Goal: Information Seeking & Learning: Learn about a topic

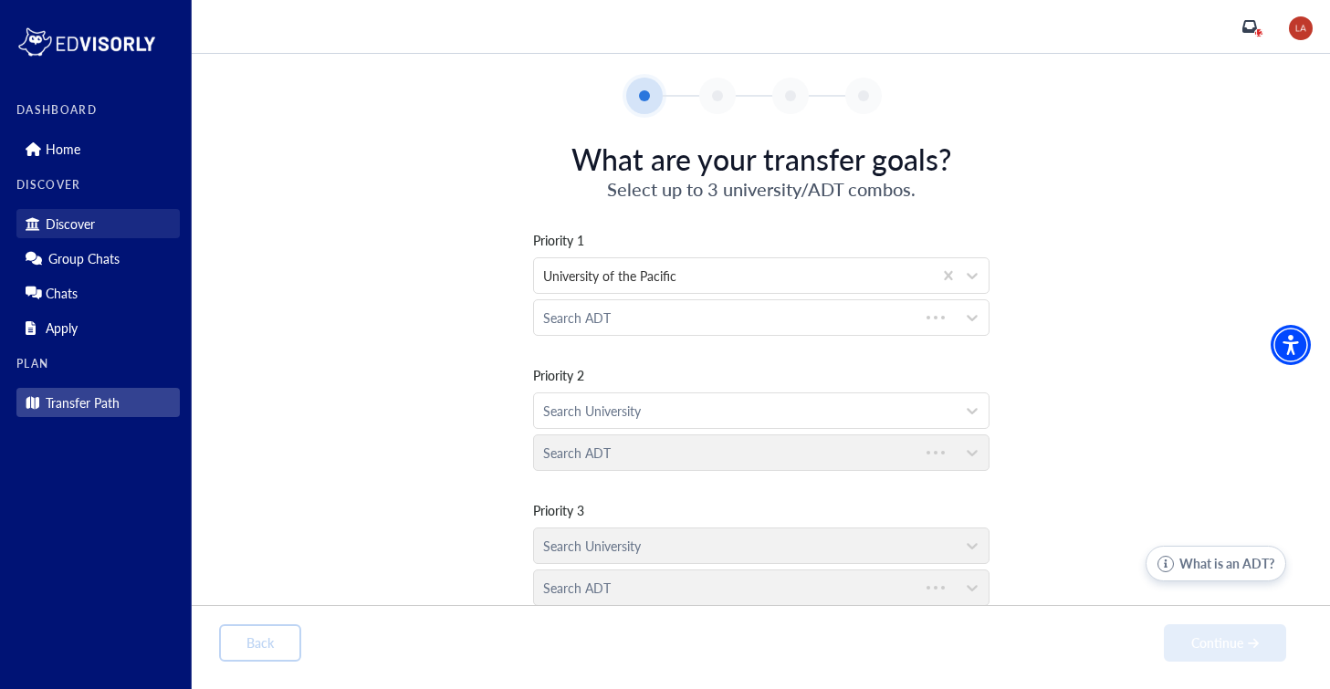
click at [78, 223] on p "Discover" at bounding box center [70, 224] width 49 height 16
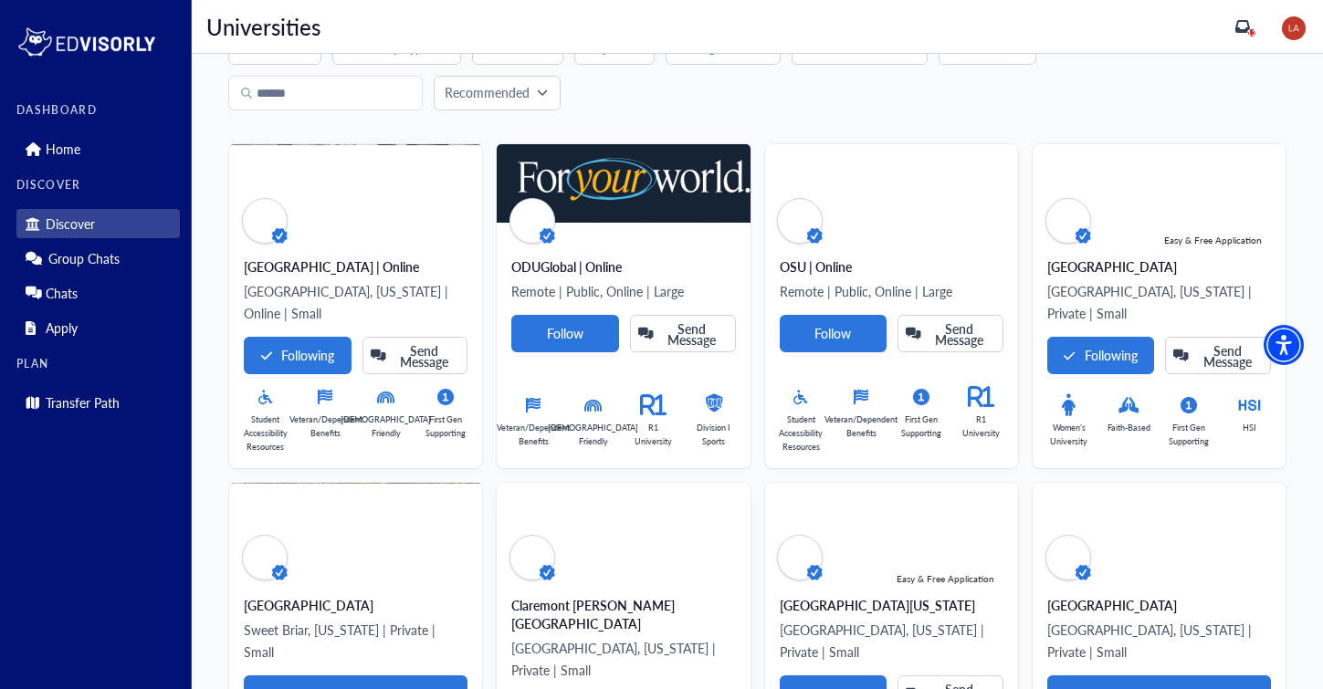
scroll to position [59, 0]
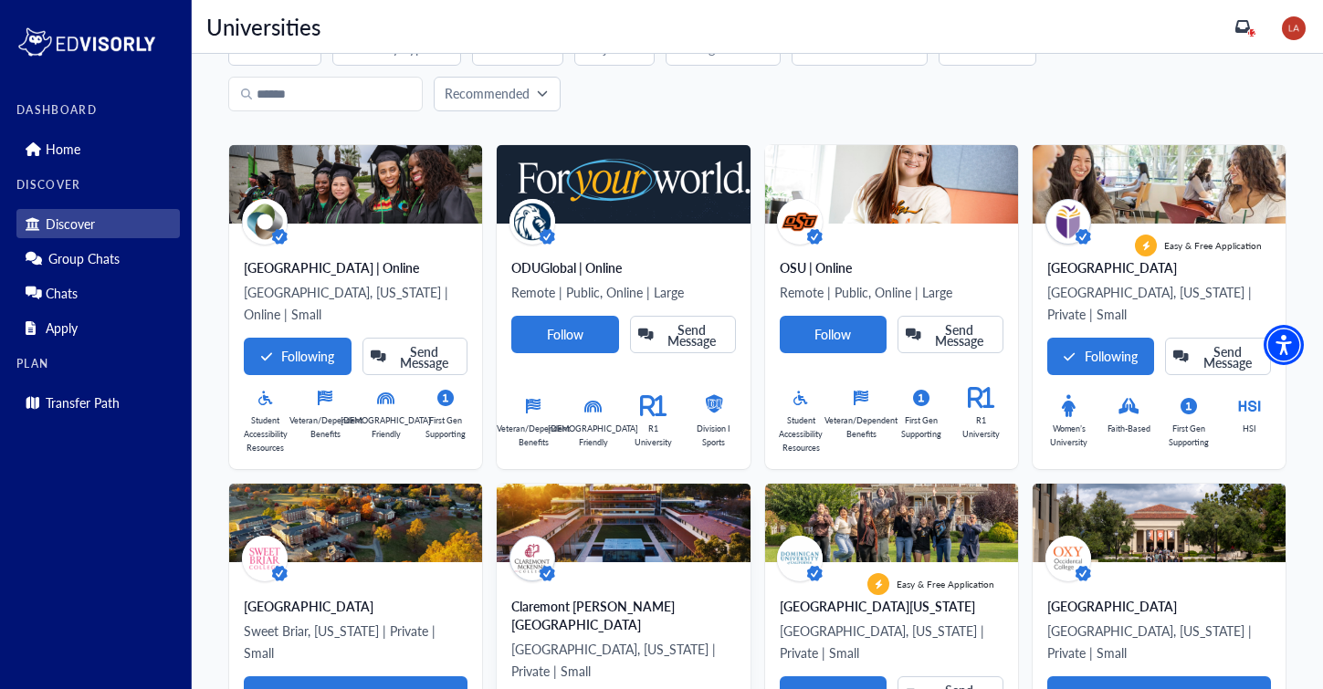
click at [659, 500] on img at bounding box center [623, 523] width 253 height 79
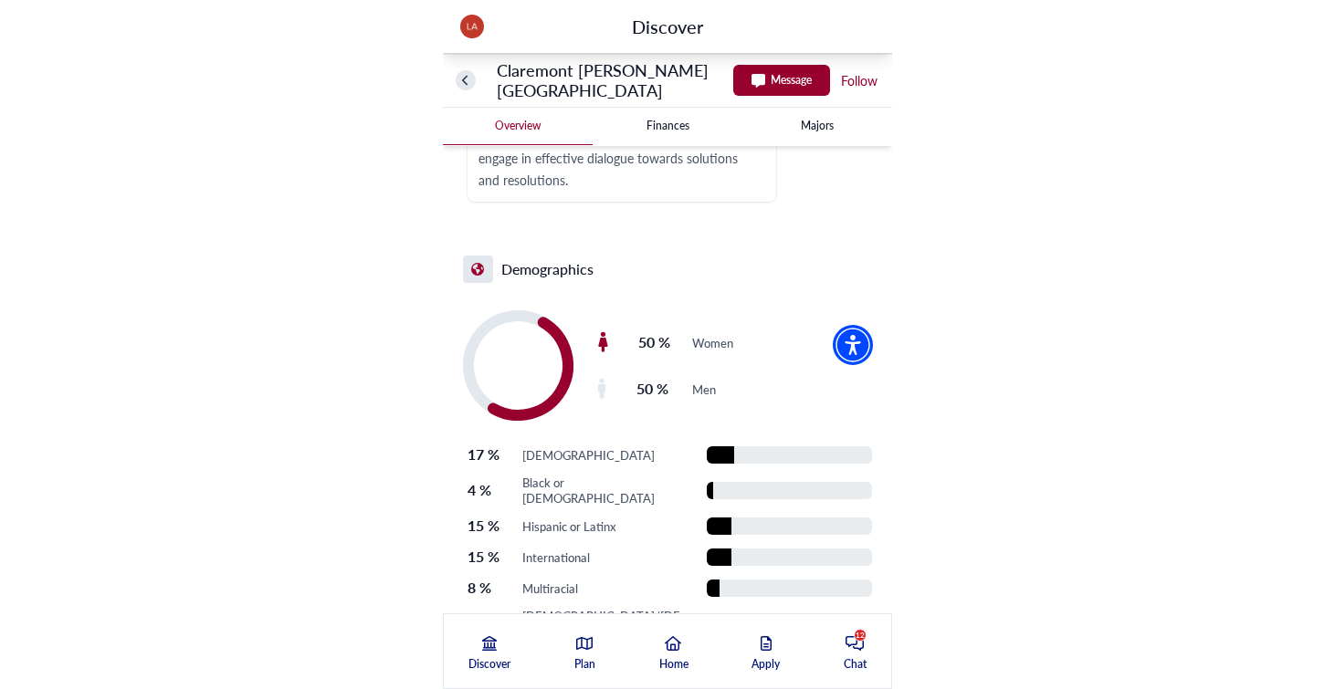
scroll to position [2744, 0]
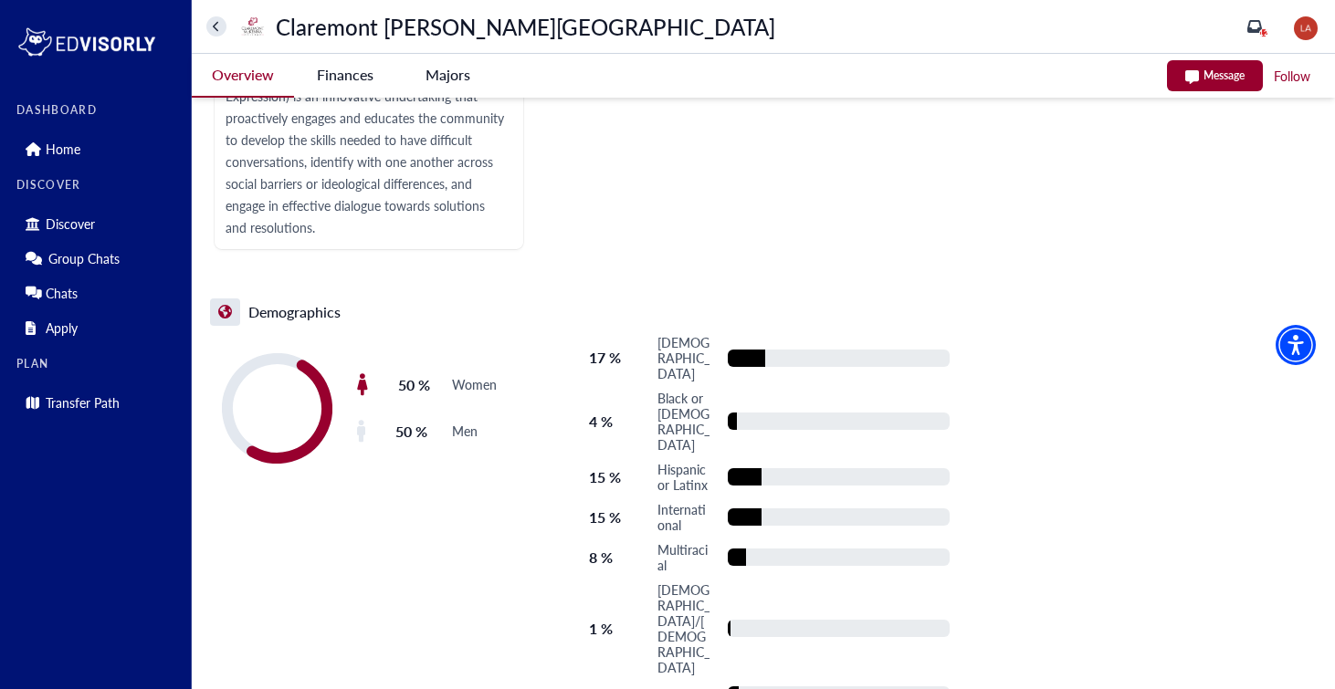
click at [218, 26] on icon "home" at bounding box center [216, 27] width 7 height 12
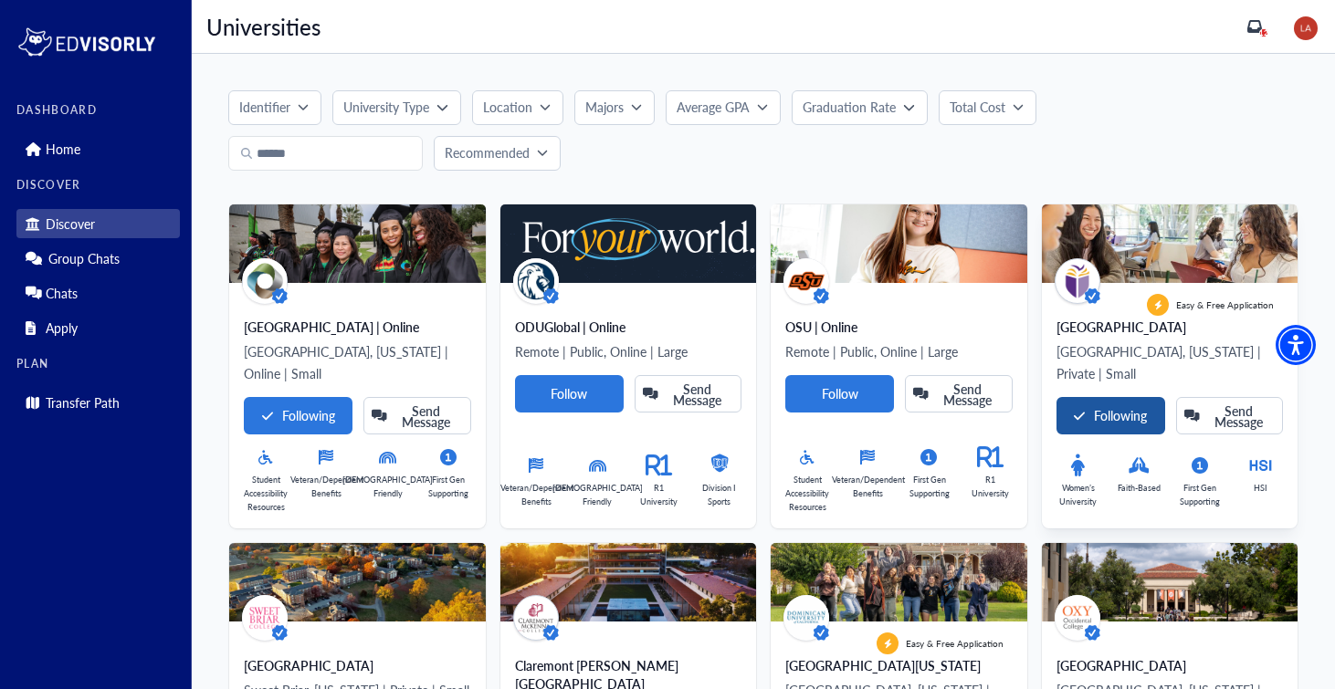
click at [1114, 408] on div "Following" at bounding box center [1110, 416] width 73 height 16
click at [1132, 327] on div "[GEOGRAPHIC_DATA]" at bounding box center [1169, 327] width 227 height 18
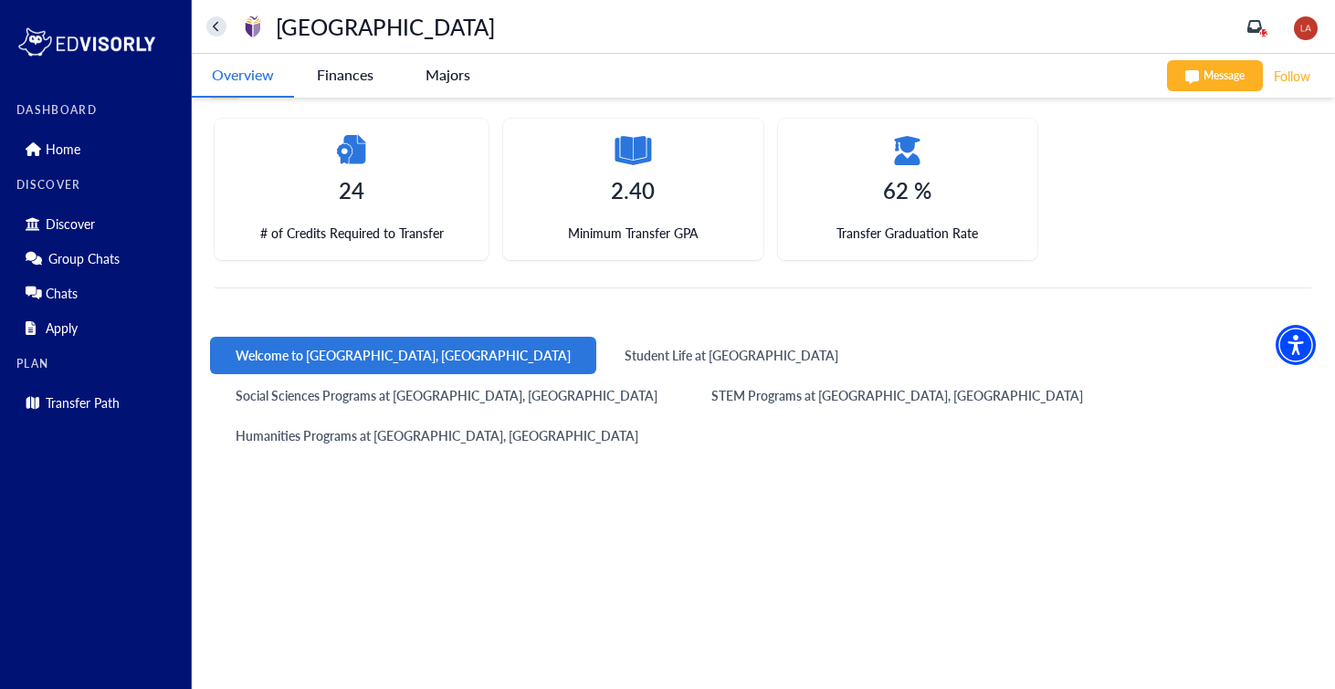
scroll to position [391, 0]
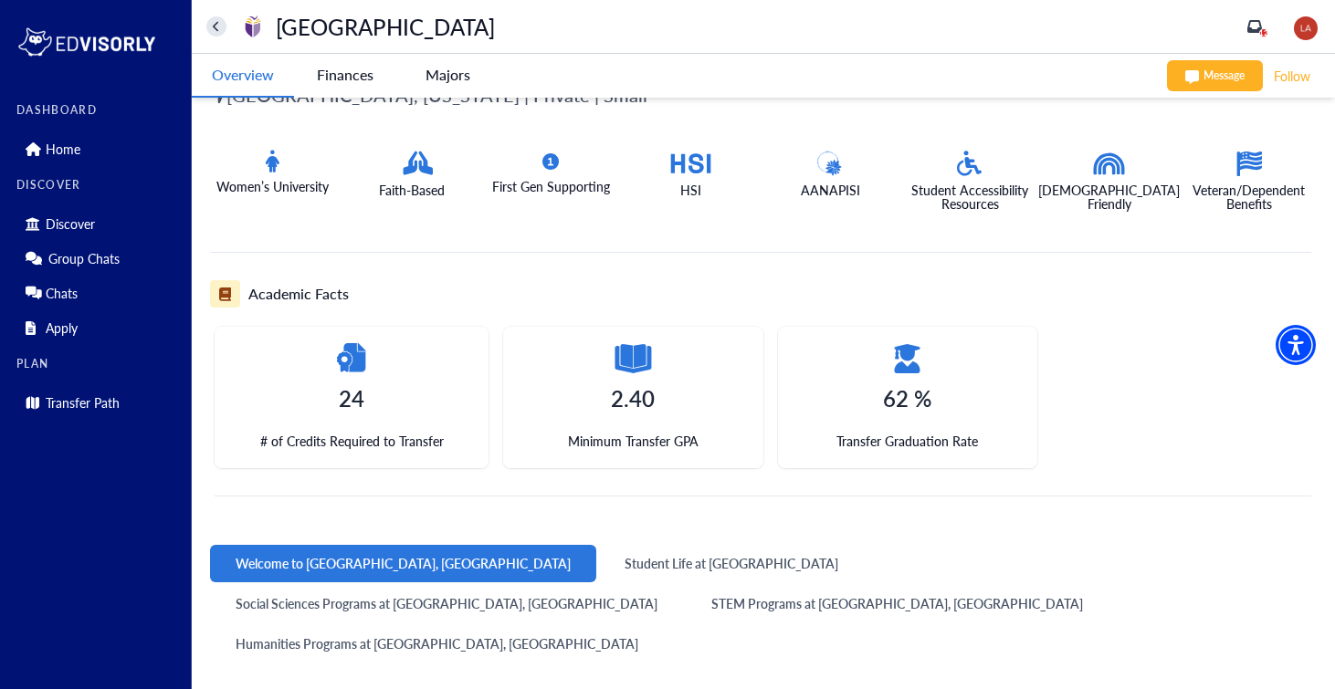
click at [215, 27] on icon "home" at bounding box center [215, 27] width 5 height 10
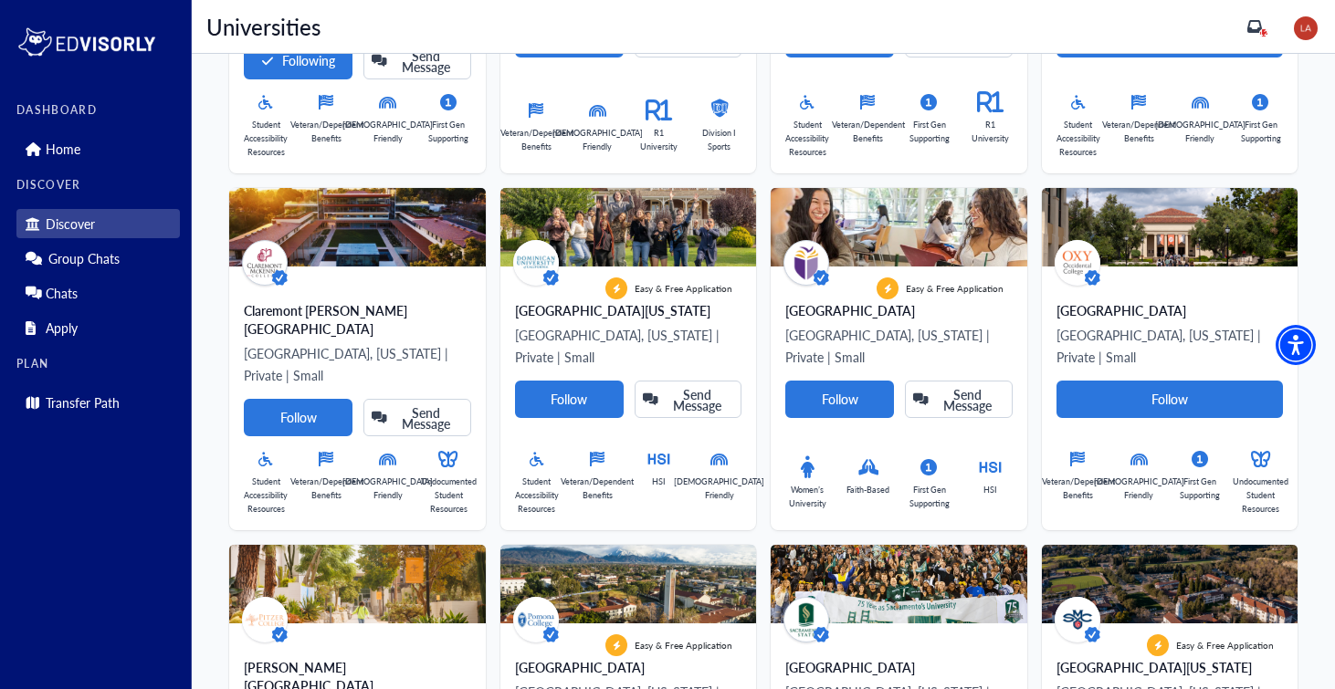
scroll to position [356, 0]
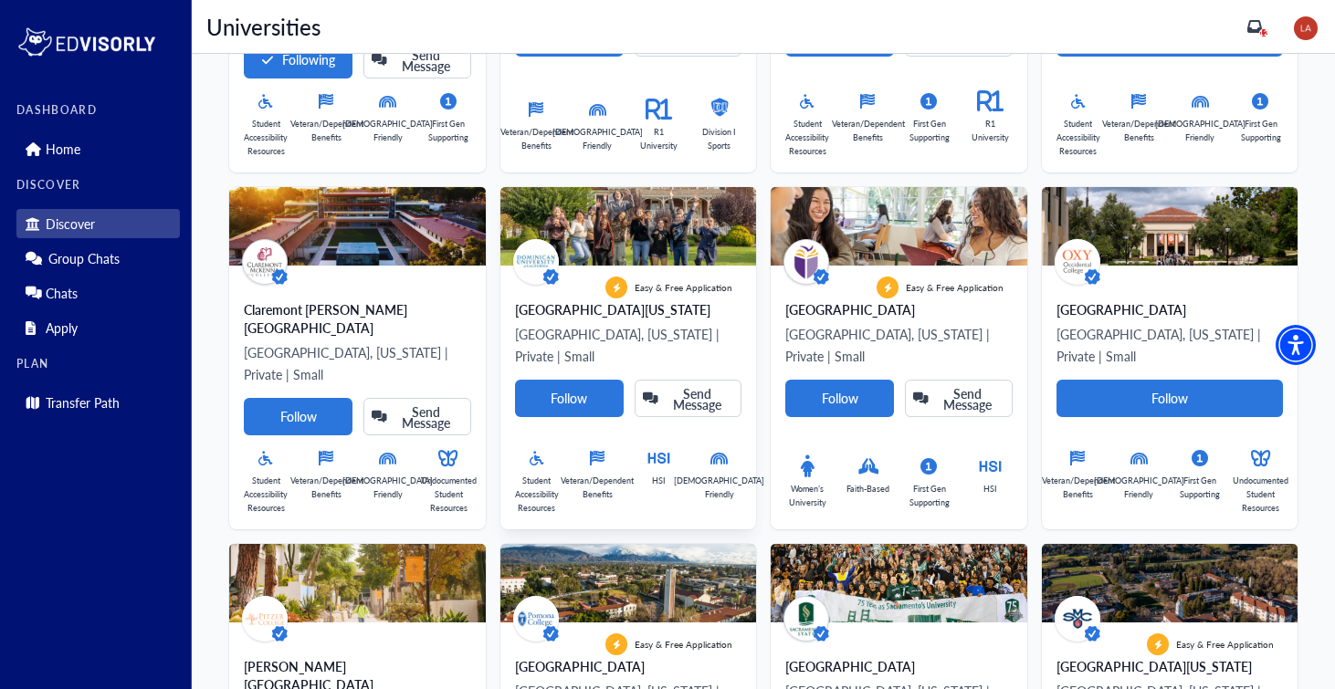
click at [724, 300] on div "[GEOGRAPHIC_DATA][US_STATE]" at bounding box center [628, 309] width 227 height 18
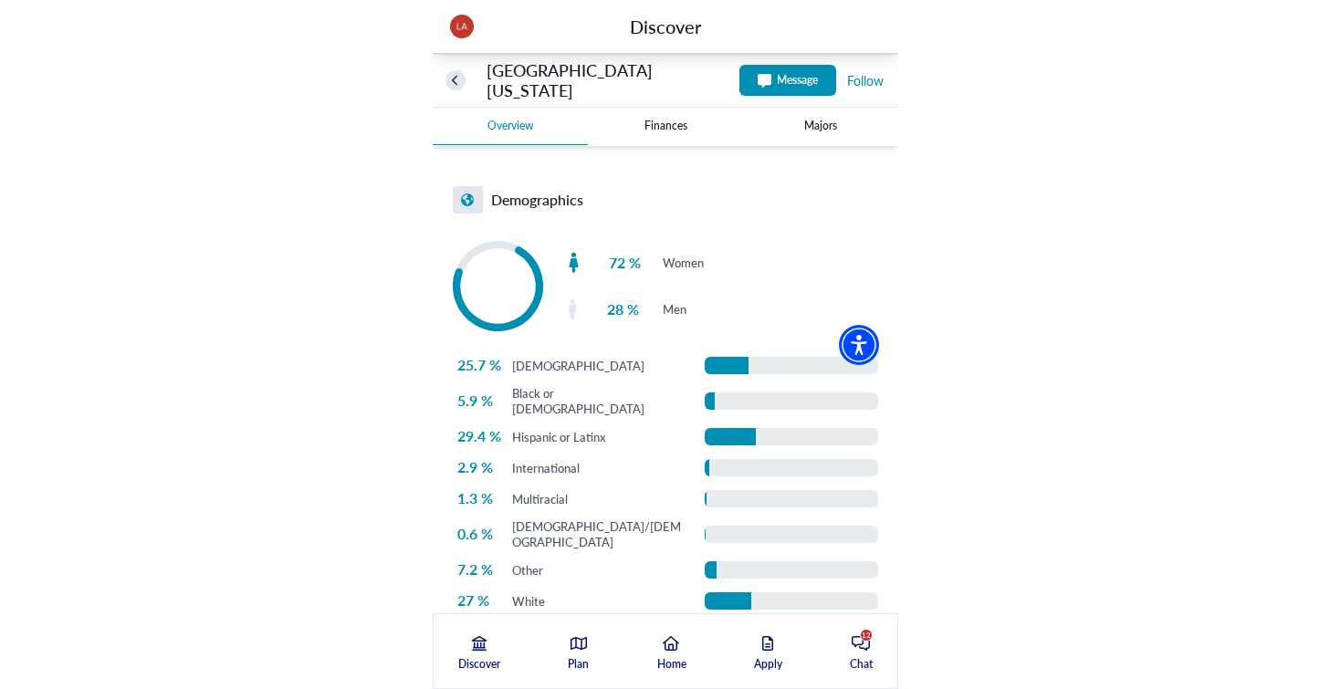
scroll to position [3407, 0]
